Goal: Check status

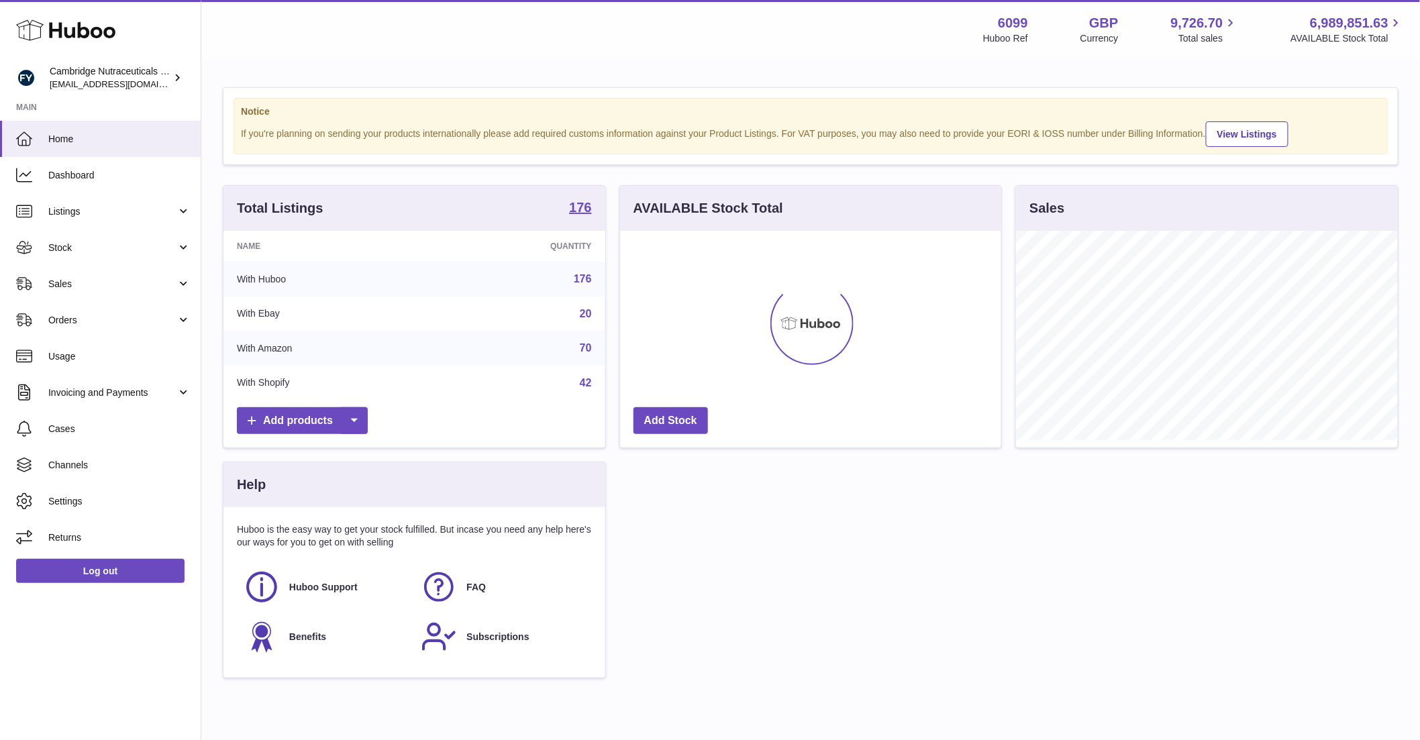
scroll to position [209, 381]
click at [62, 250] on span "Stock" at bounding box center [112, 248] width 128 height 13
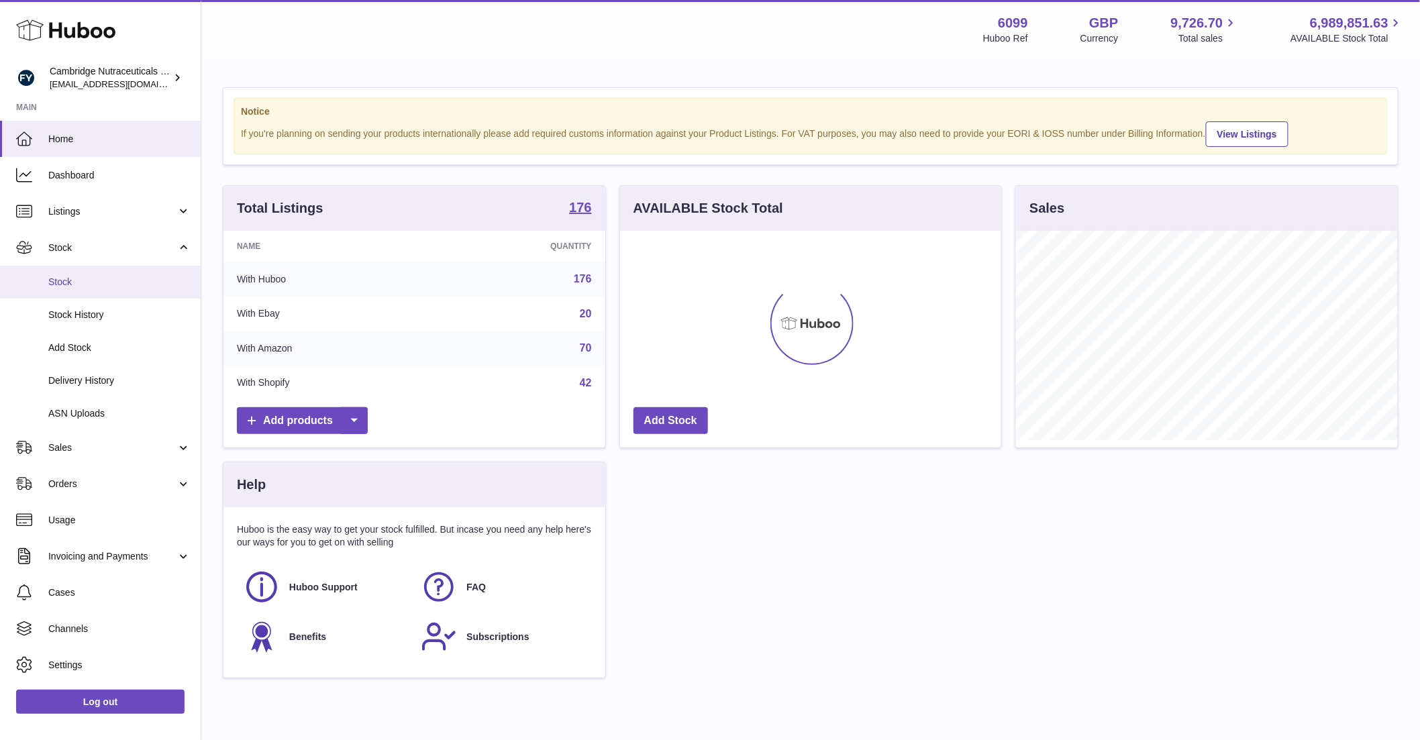
click at [68, 272] on link "Stock" at bounding box center [100, 282] width 201 height 33
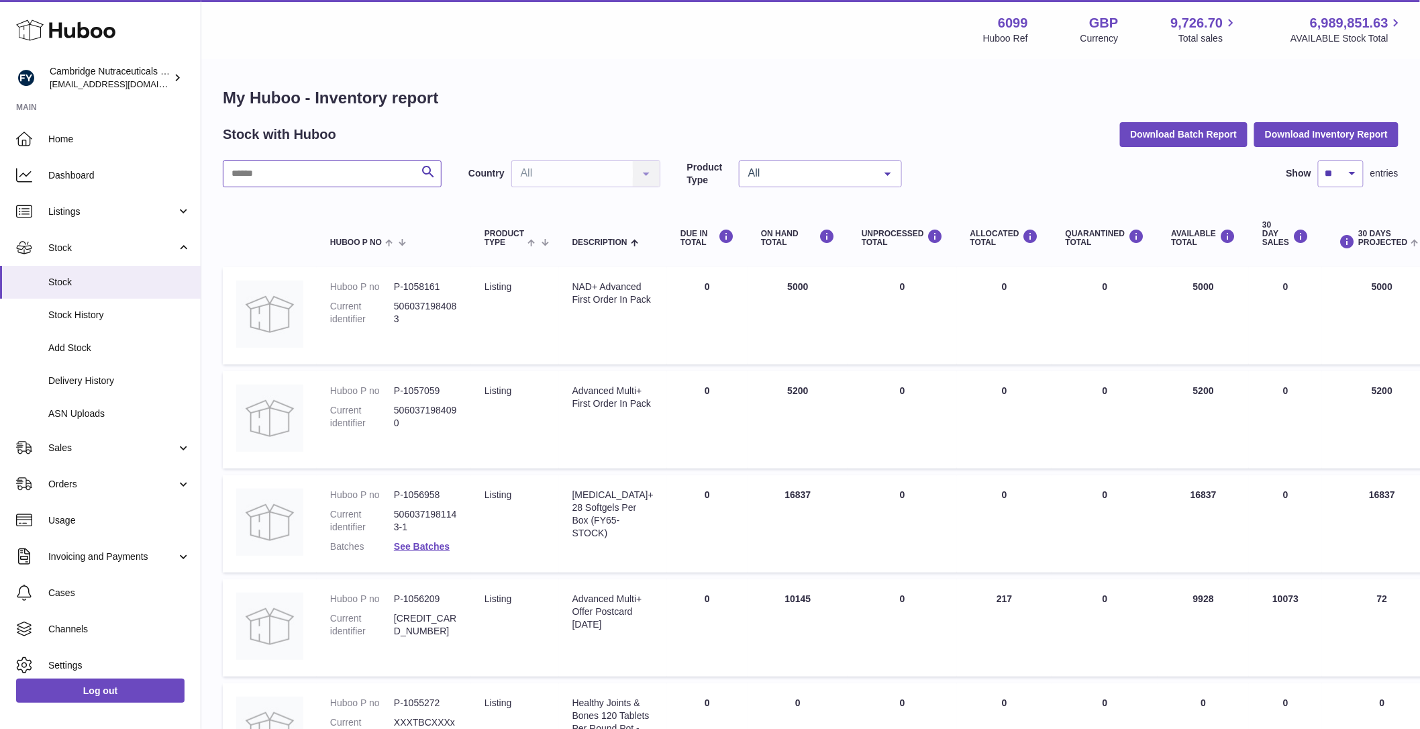
click at [315, 172] on input "text" at bounding box center [332, 173] width 219 height 27
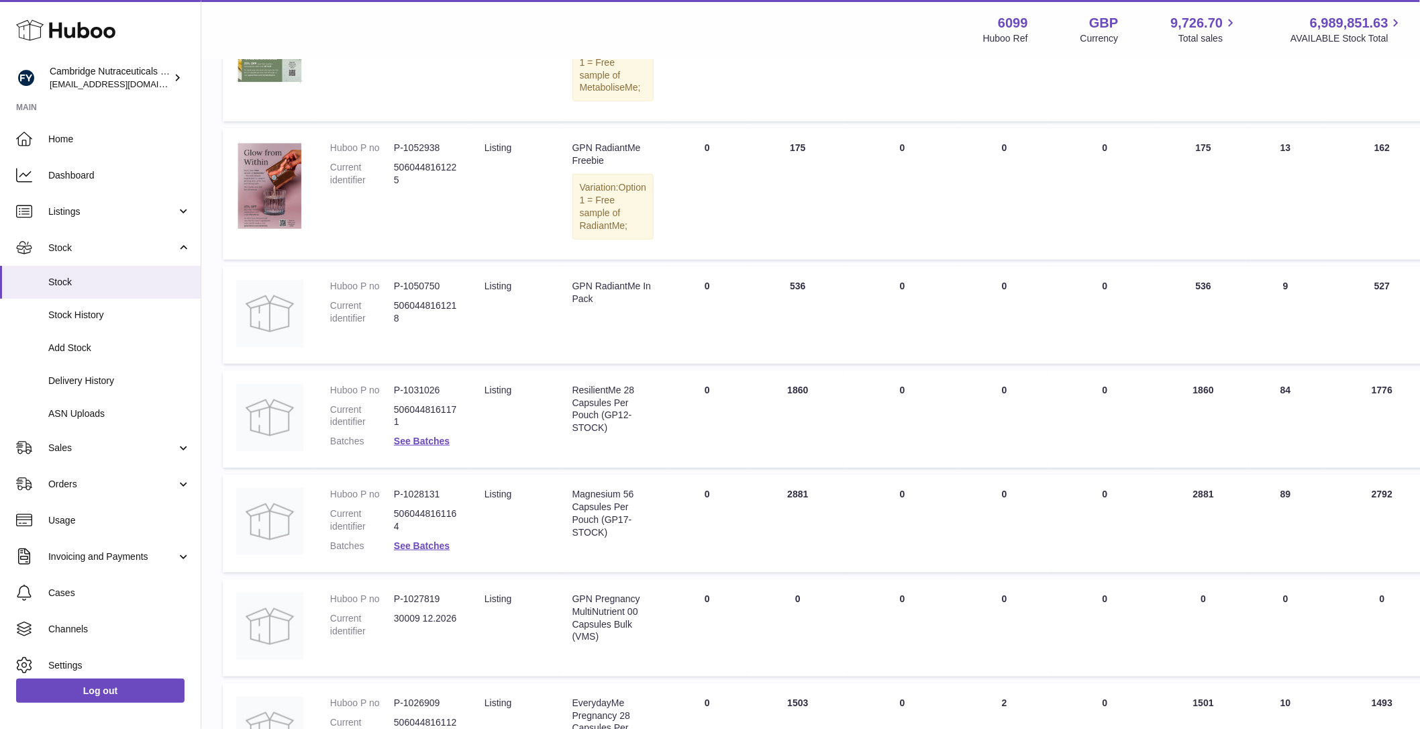
scroll to position [311, 0]
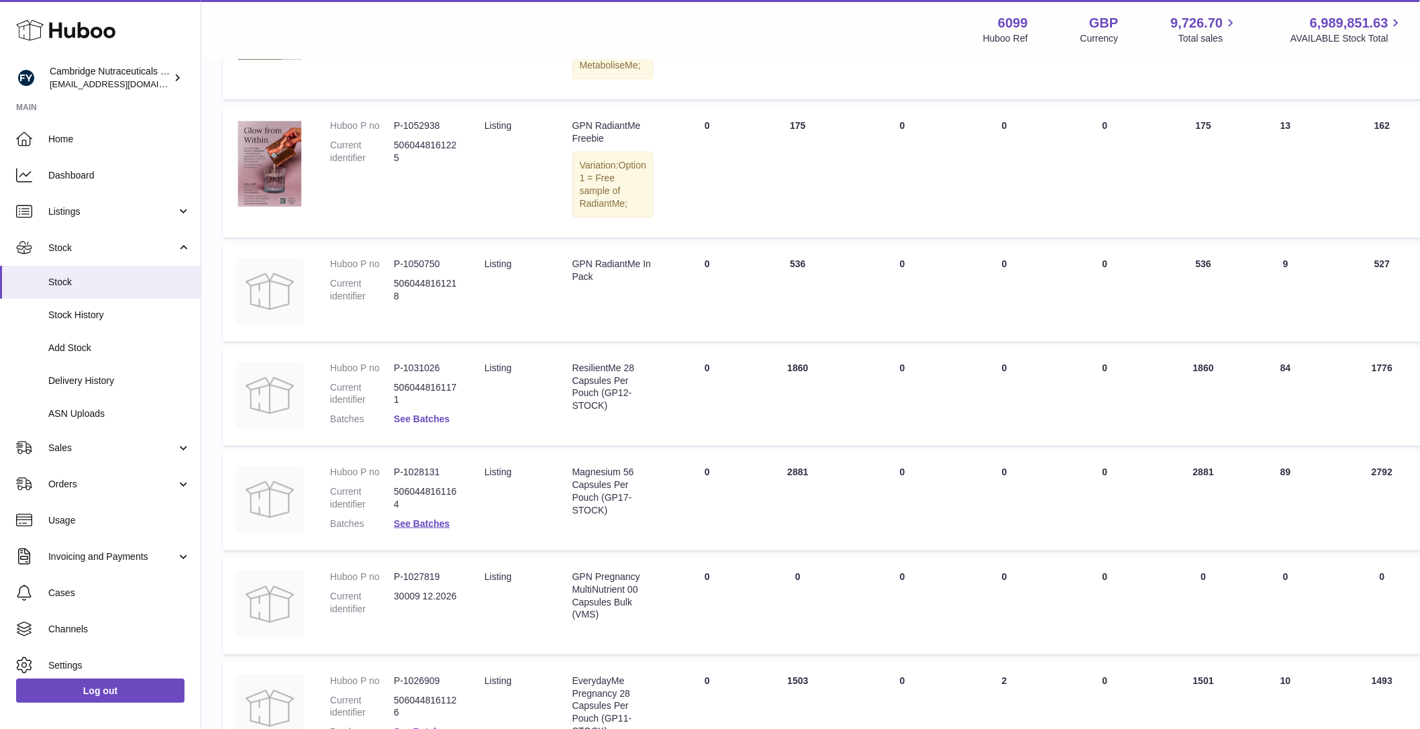
type input "**"
click at [427, 424] on link "See Batches" at bounding box center [422, 418] width 56 height 11
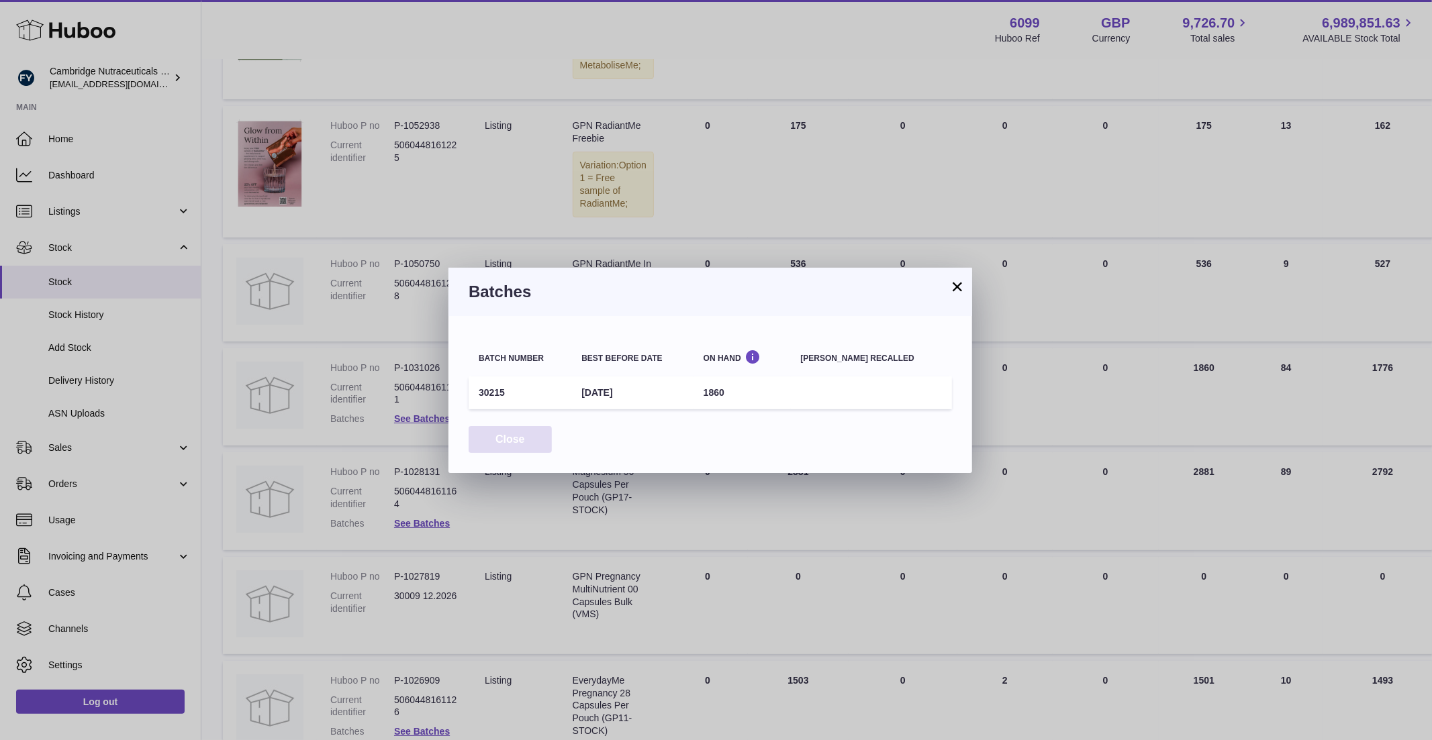
click at [503, 437] on button "Close" at bounding box center [509, 440] width 83 height 28
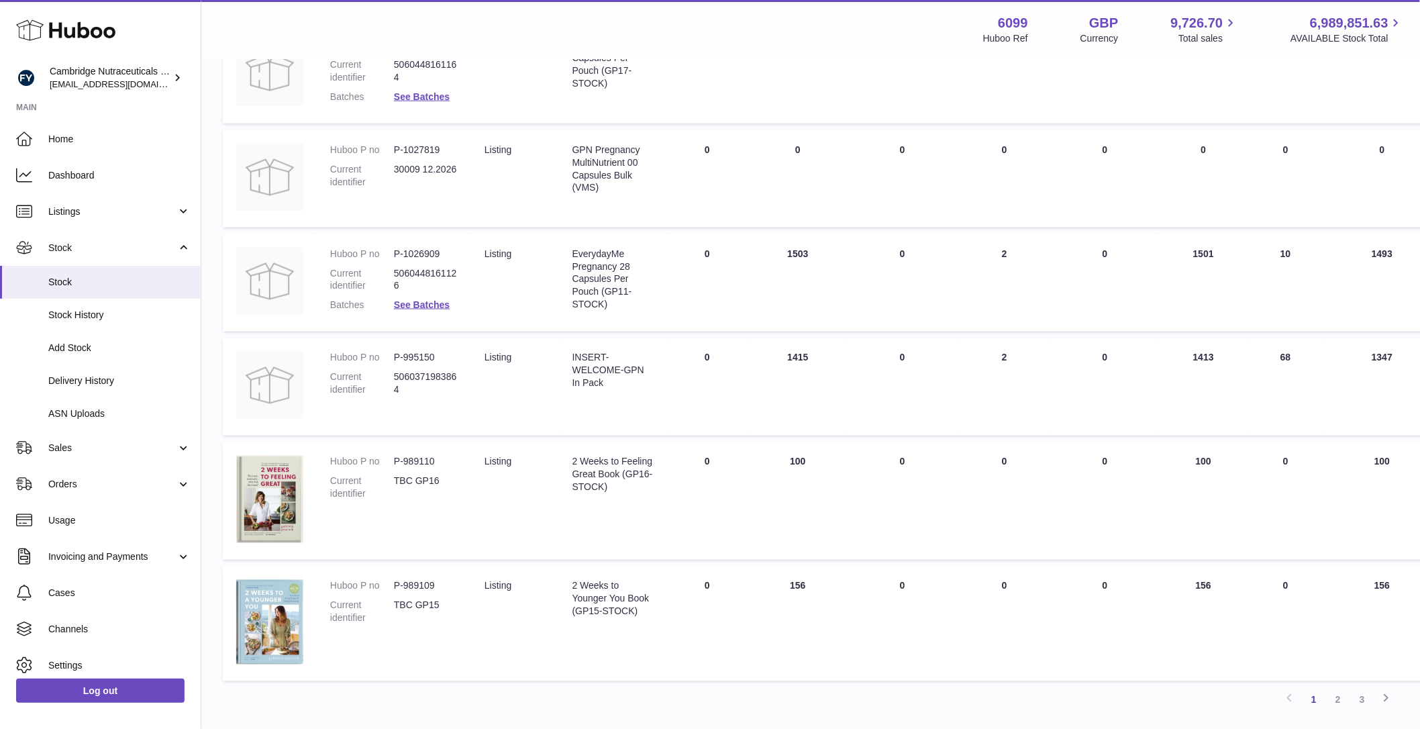
scroll to position [837, 0]
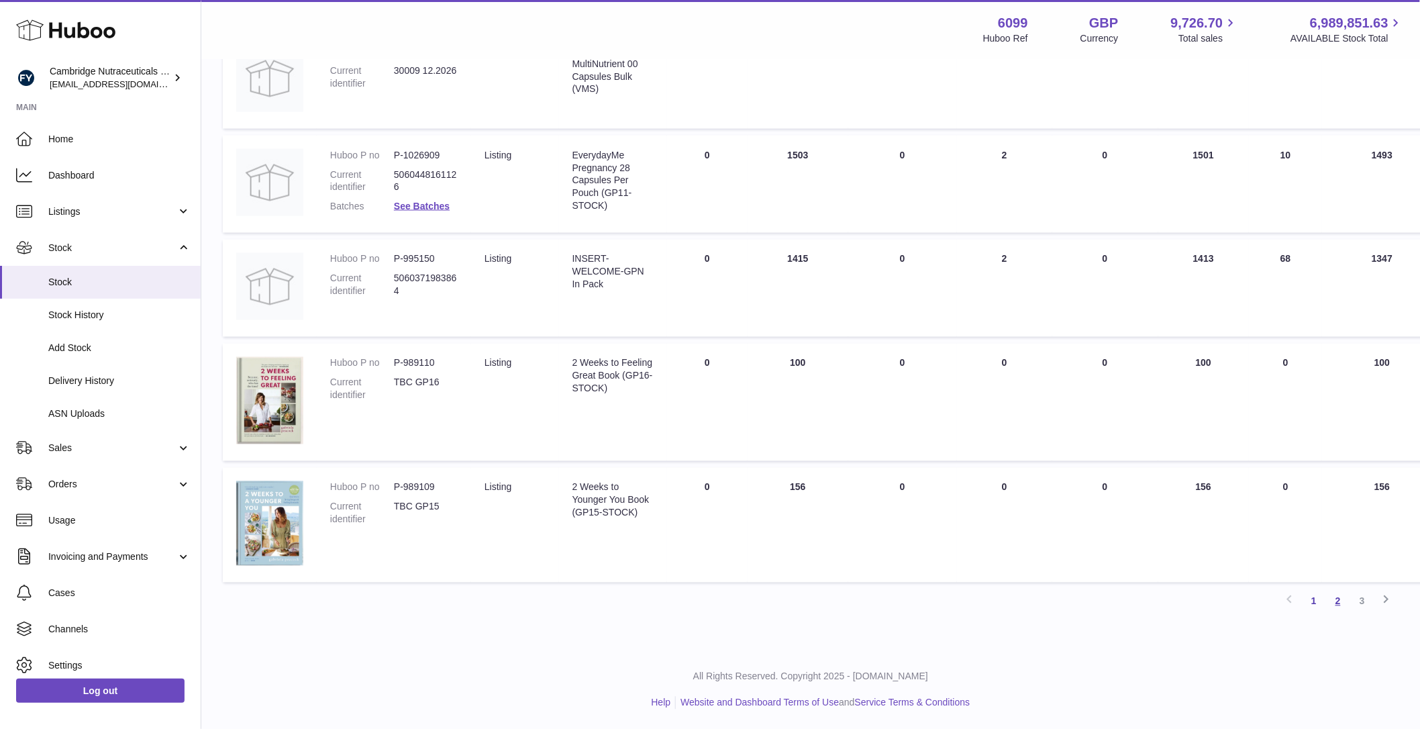
click at [1340, 613] on link "2" at bounding box center [1338, 601] width 24 height 24
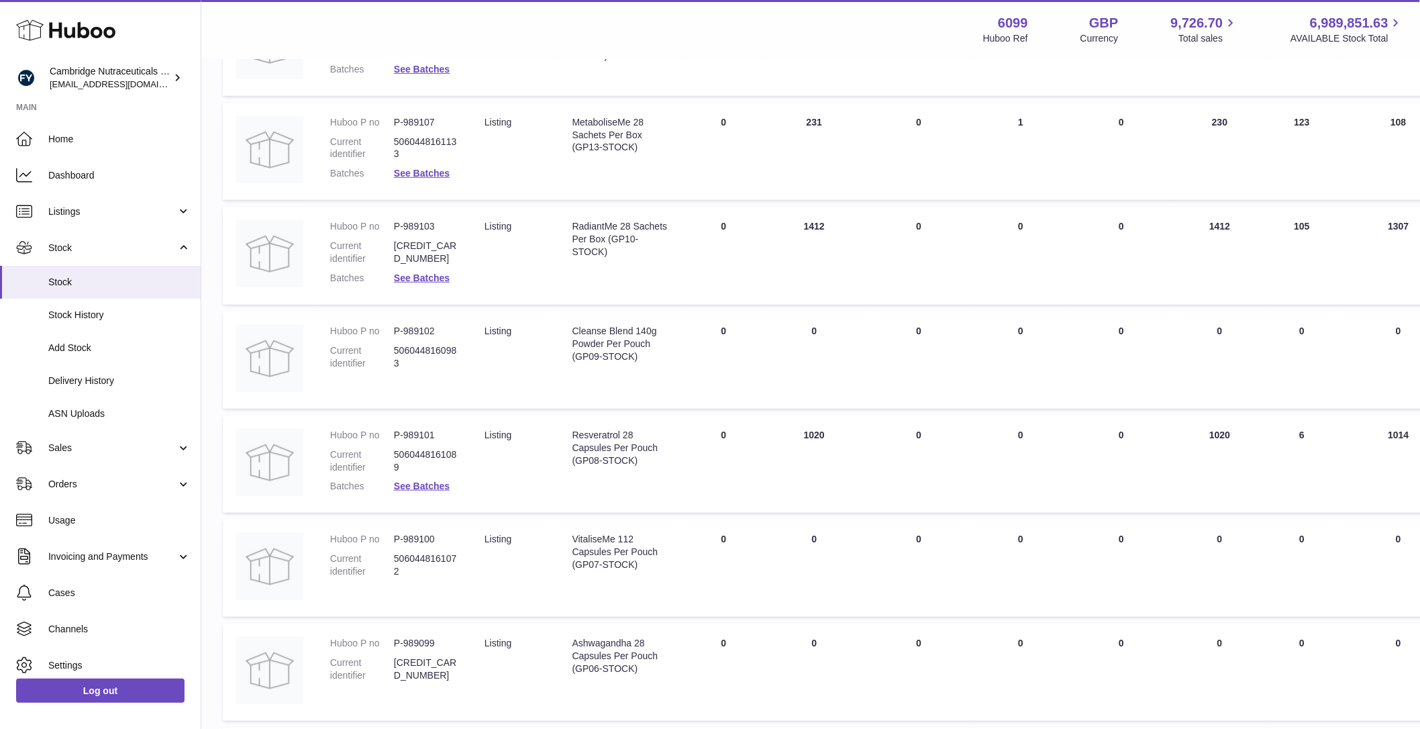
scroll to position [333, 0]
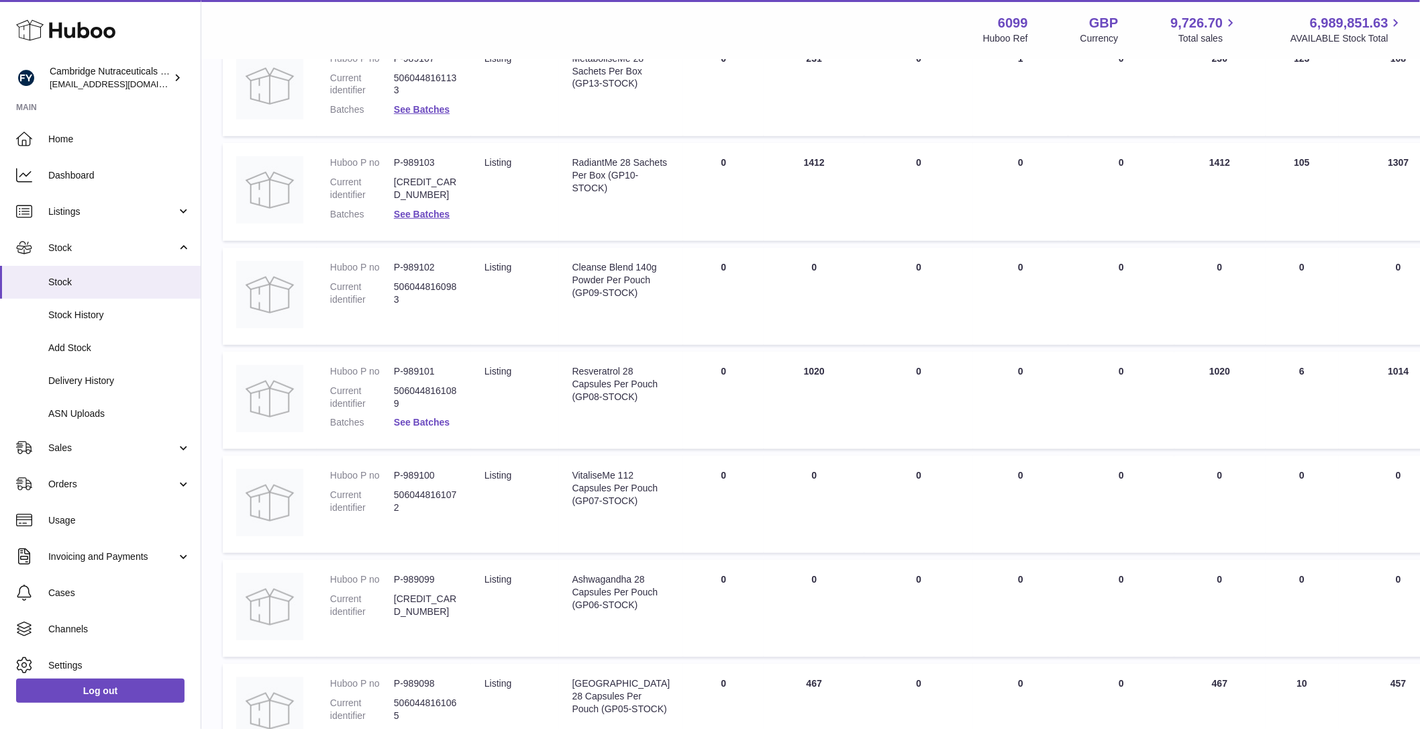
click at [423, 424] on link "See Batches" at bounding box center [422, 422] width 56 height 11
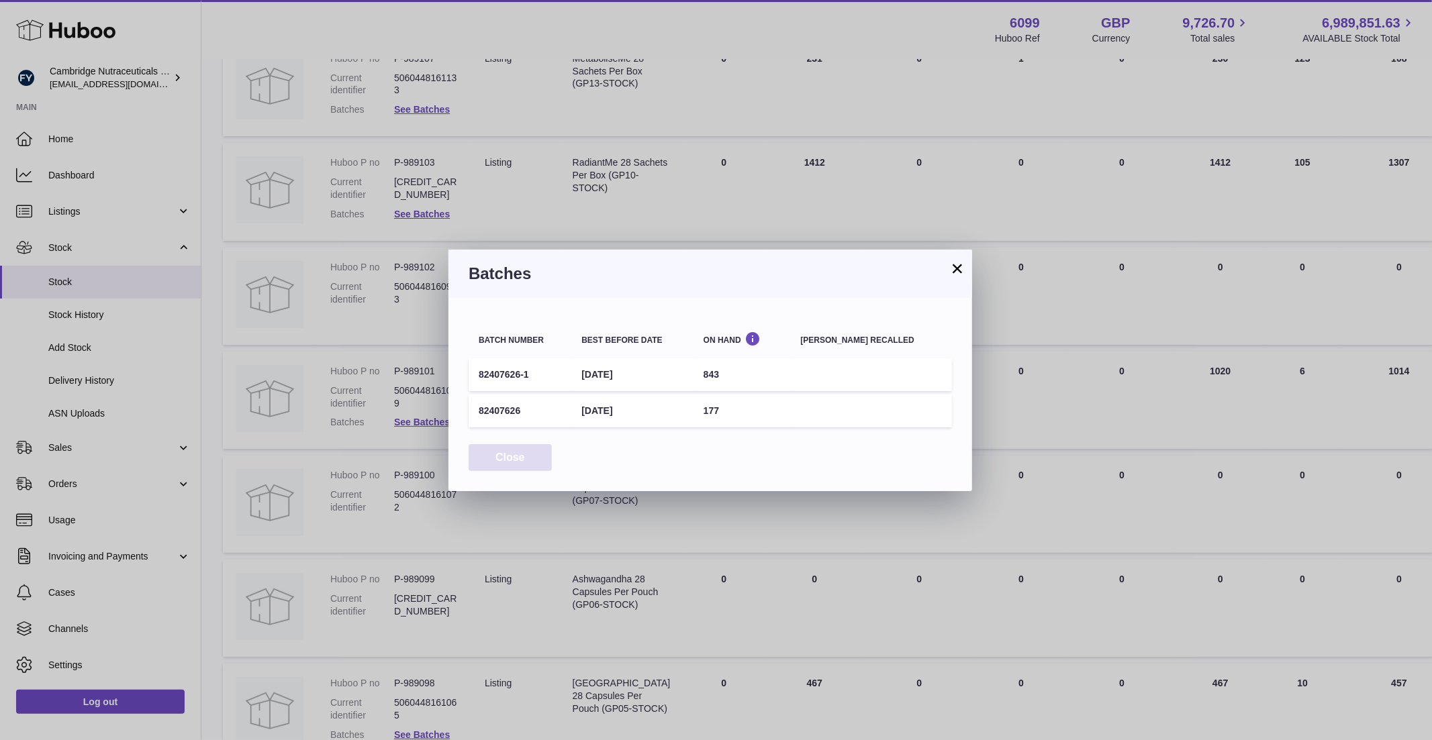
click at [522, 459] on button "Close" at bounding box center [509, 458] width 83 height 28
